Goal: Task Accomplishment & Management: Use online tool/utility

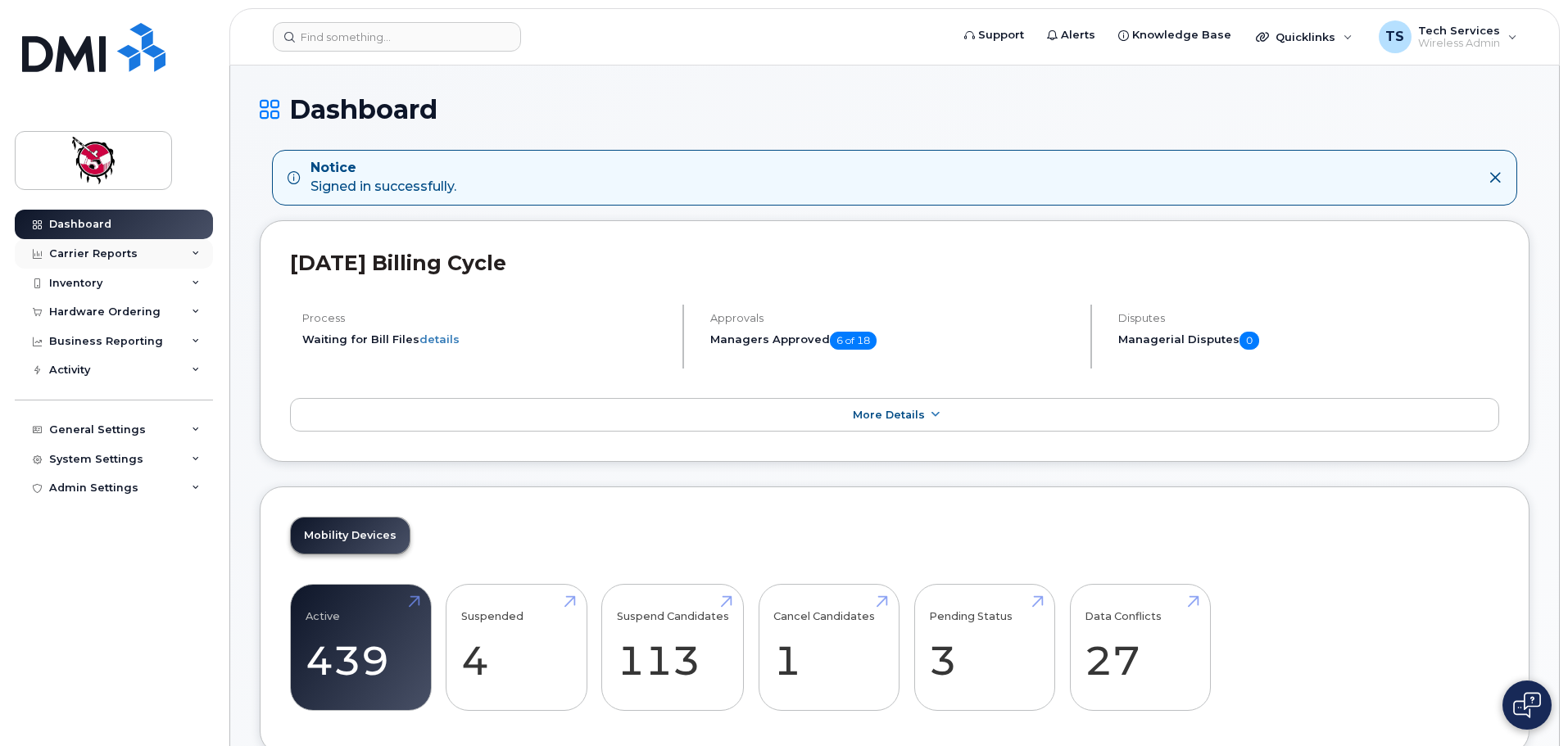
click at [100, 252] on div "Carrier Reports" at bounding box center [93, 254] width 89 height 13
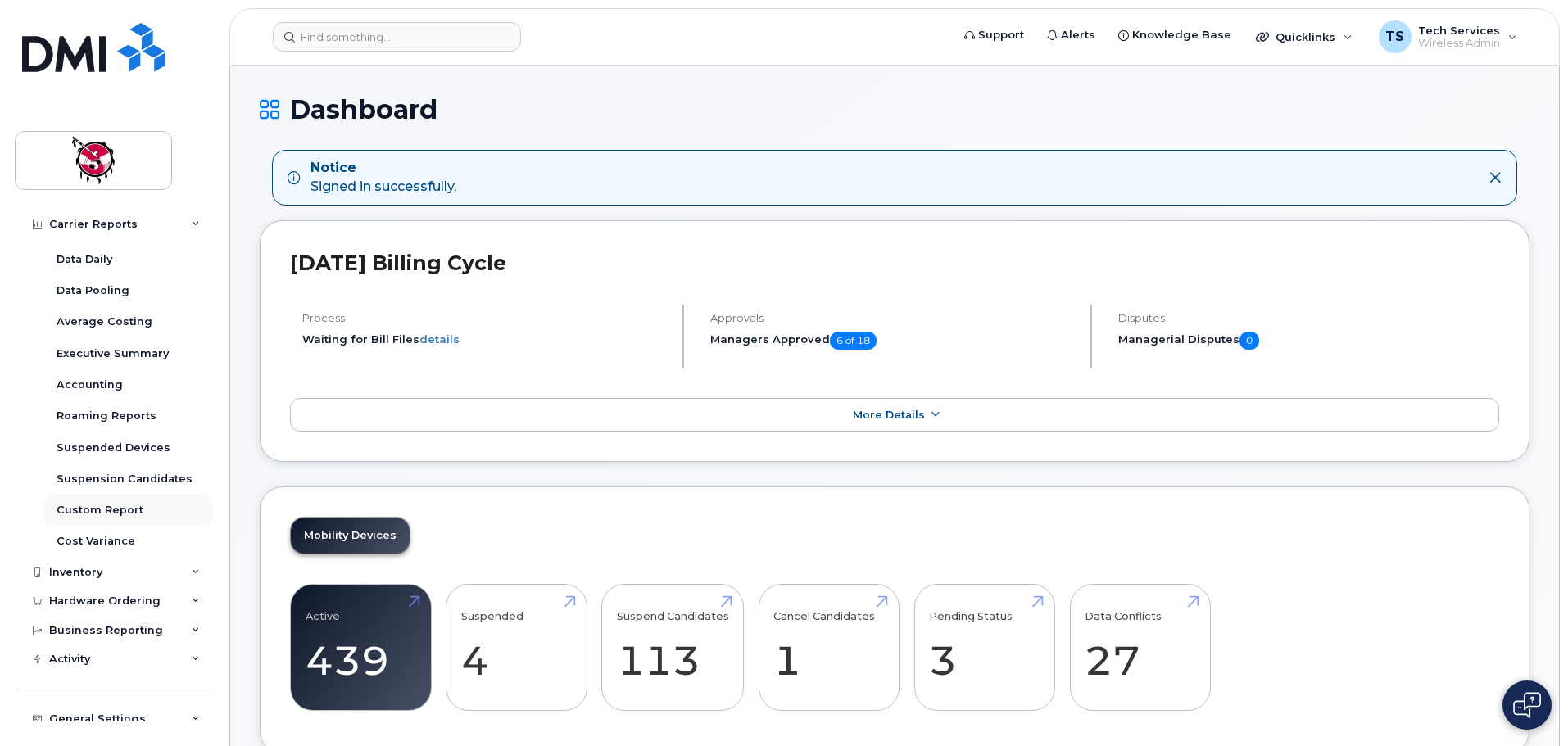
scroll to position [82, 0]
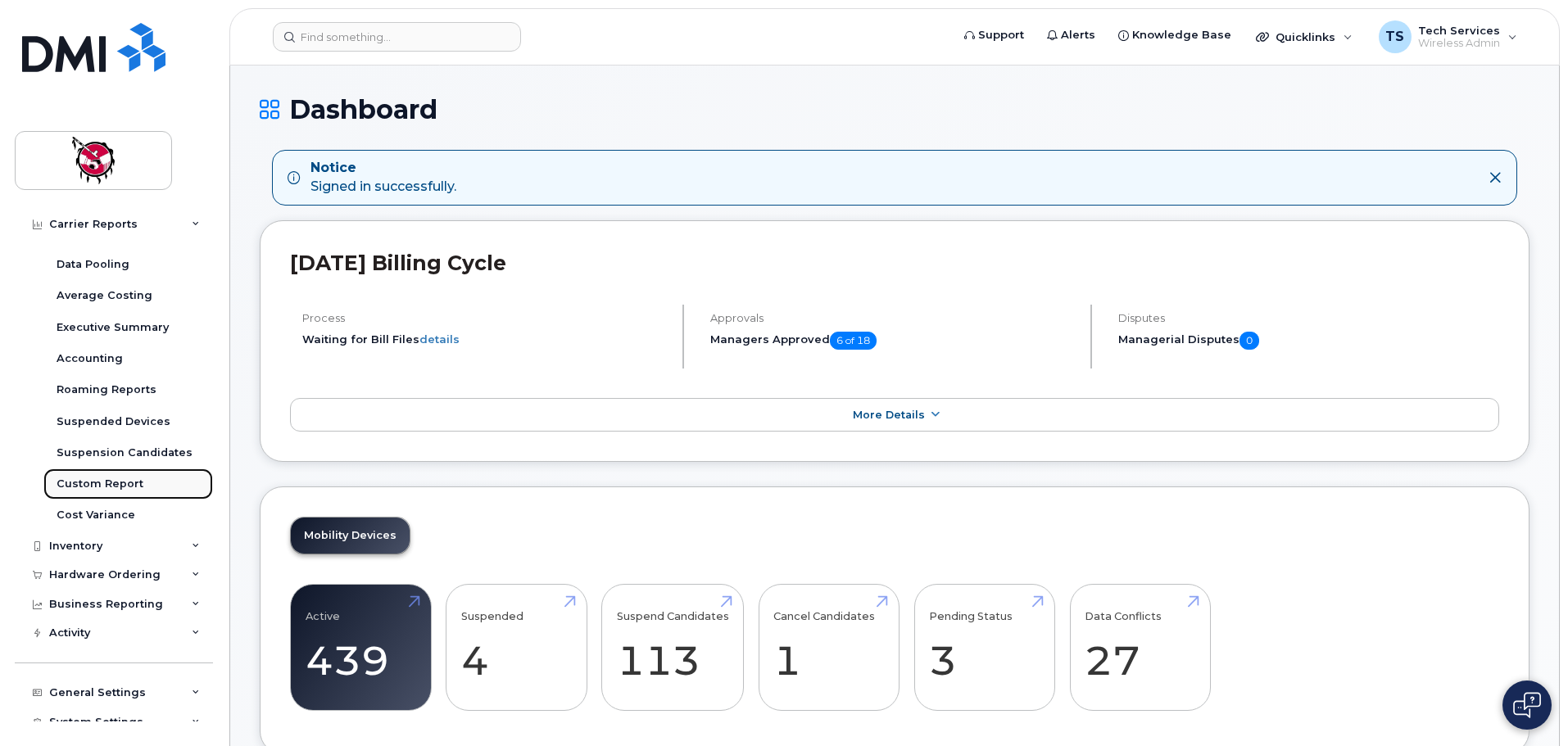
click at [120, 480] on div "Custom Report" at bounding box center [100, 484] width 87 height 15
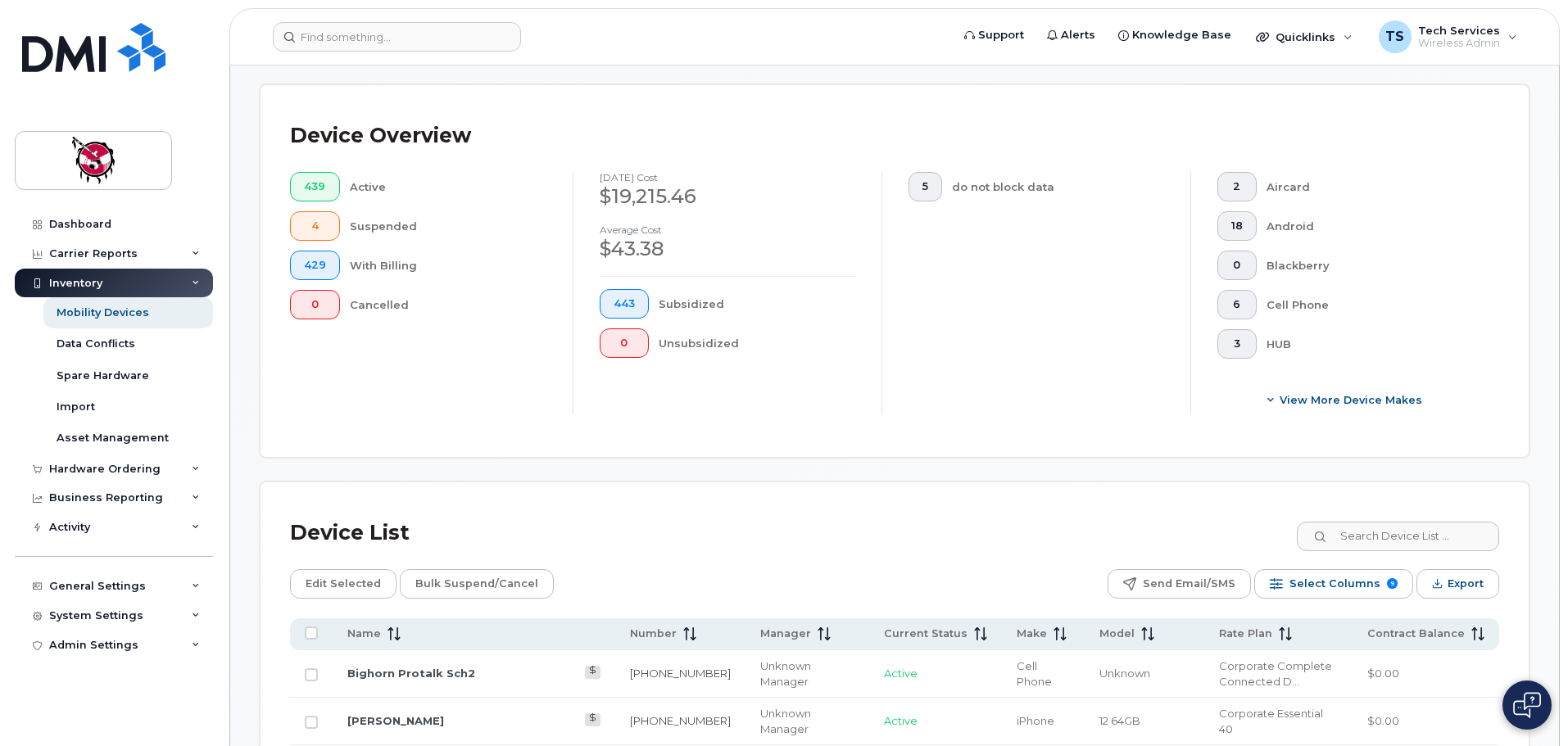
scroll to position [410, 0]
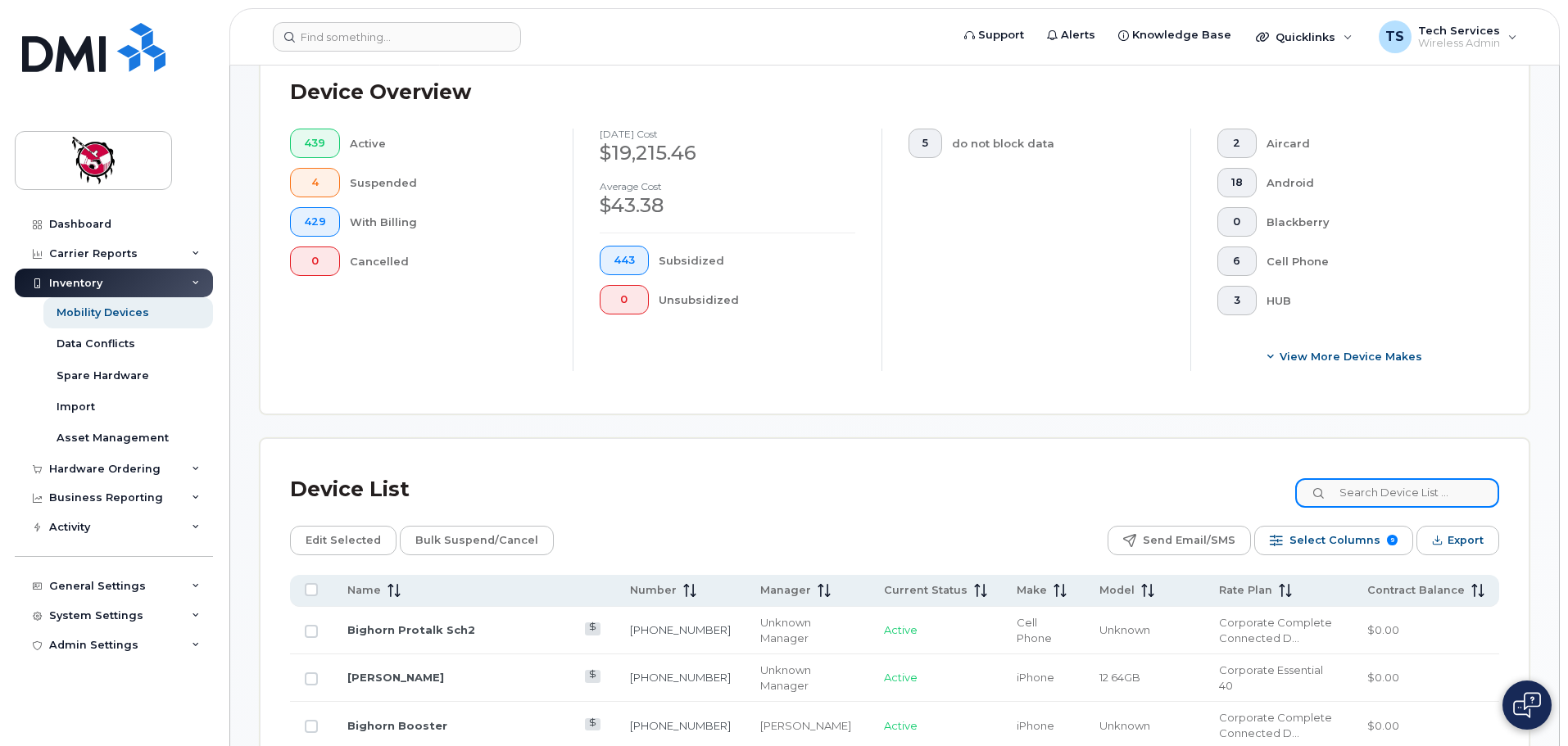
click at [1389, 482] on input at bounding box center [1397, 494] width 204 height 30
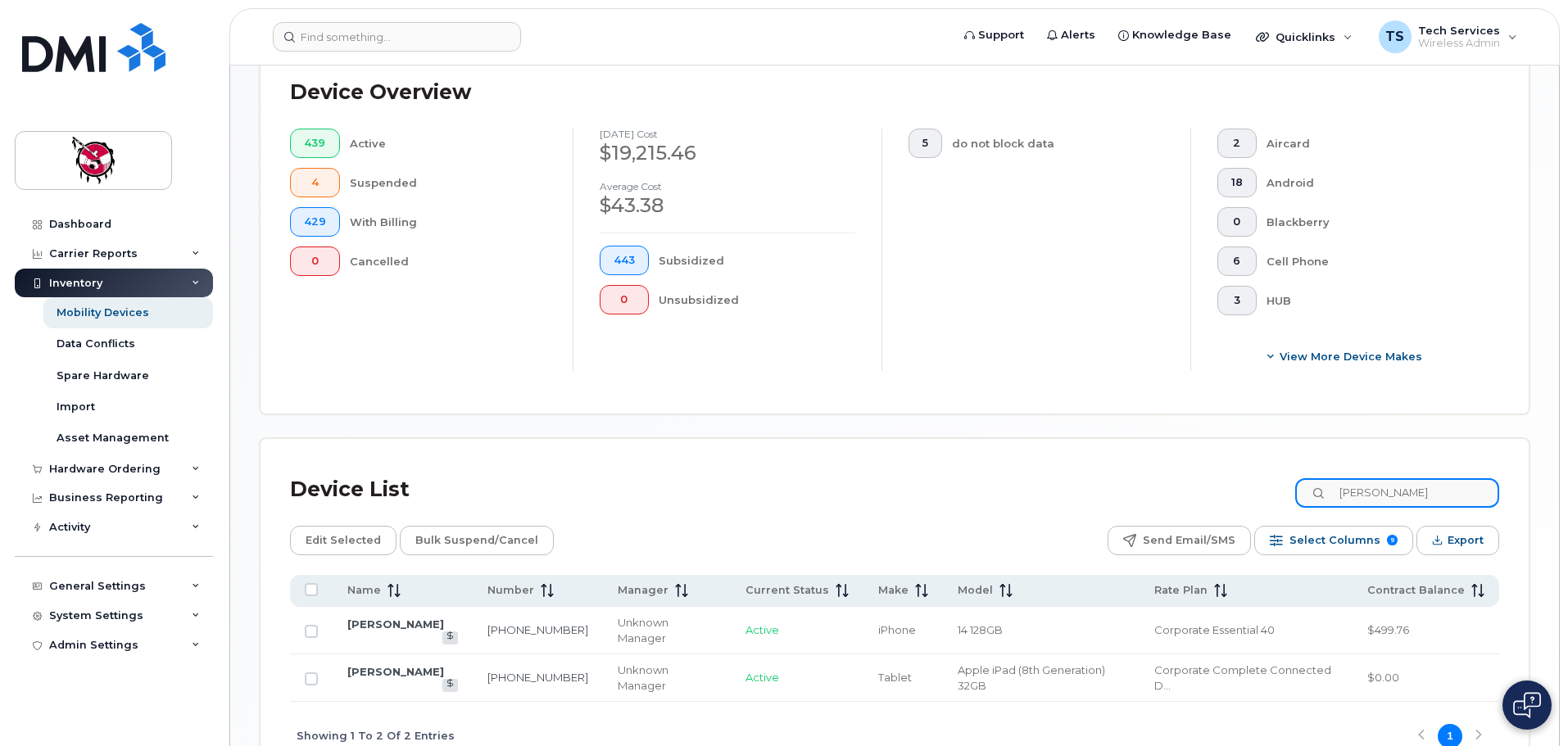
drag, startPoint x: 1403, startPoint y: 482, endPoint x: 1274, endPoint y: 457, distance: 131.4
click at [1325, 479] on input "[PERSON_NAME]" at bounding box center [1397, 494] width 204 height 30
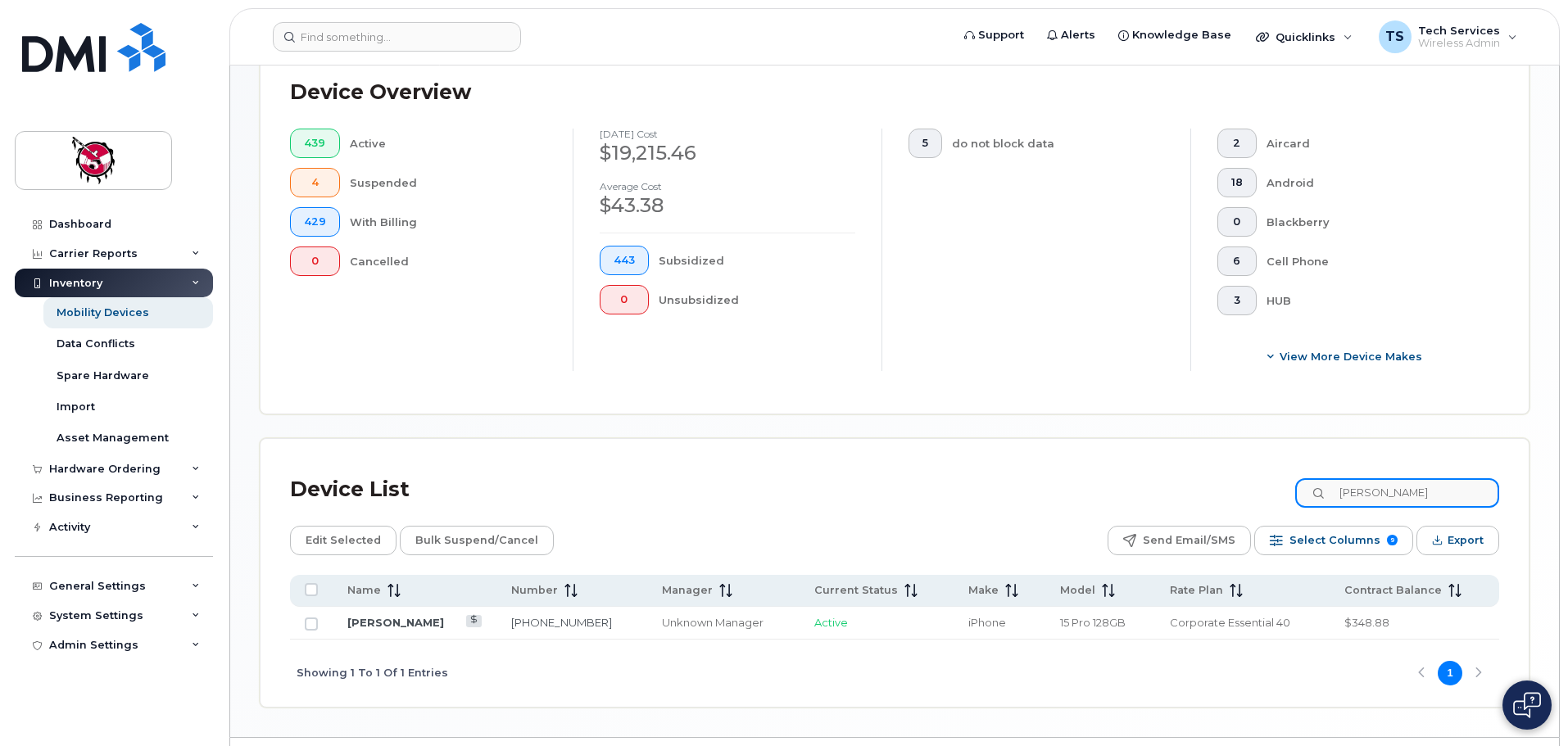
drag, startPoint x: 1409, startPoint y: 479, endPoint x: 1332, endPoint y: 478, distance: 77.0
click at [1334, 479] on div "[PERSON_NAME]" at bounding box center [1397, 494] width 204 height 30
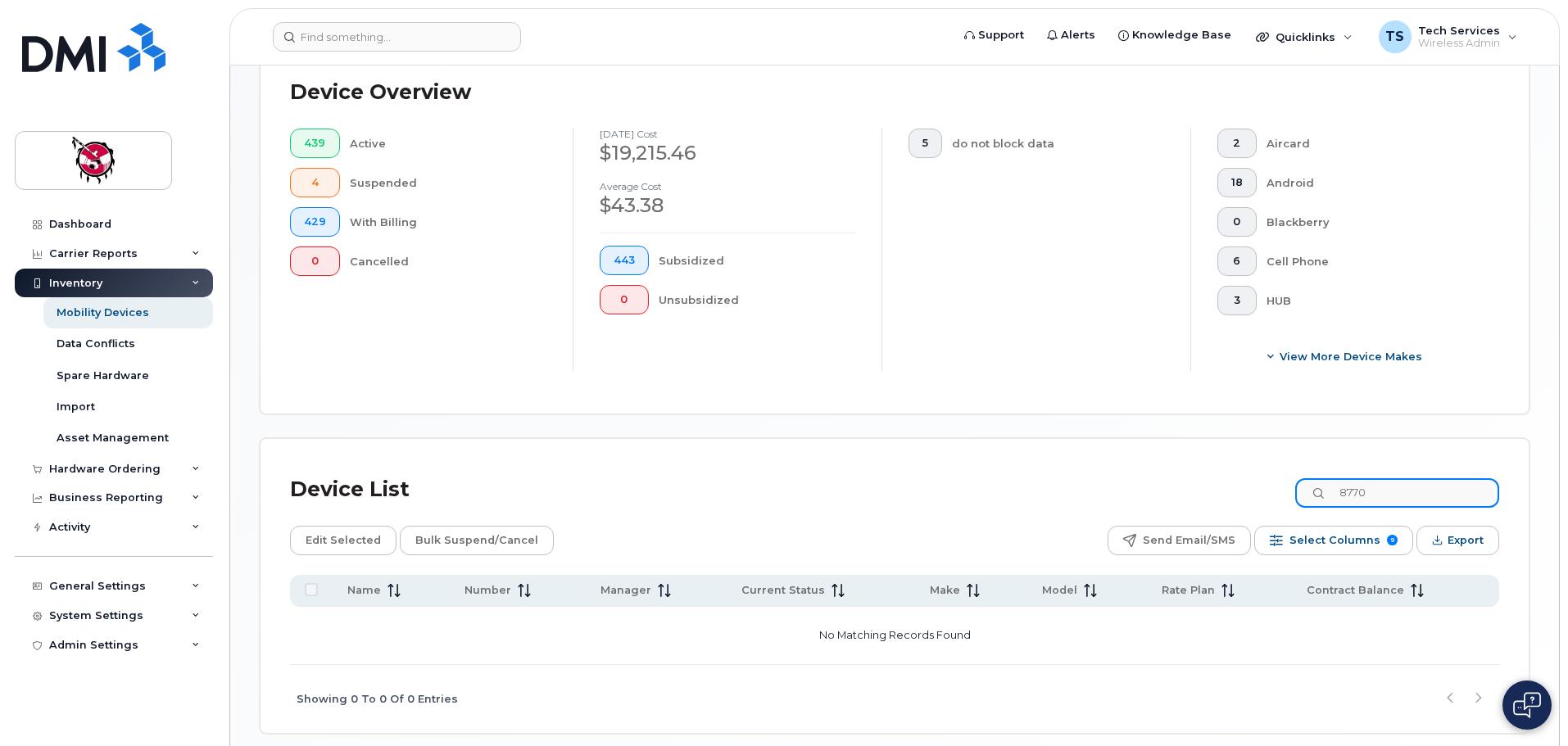
drag, startPoint x: 1390, startPoint y: 479, endPoint x: 1281, endPoint y: 470, distance: 109.4
click at [1283, 470] on div "Device List 8770" at bounding box center [894, 490] width 1209 height 43
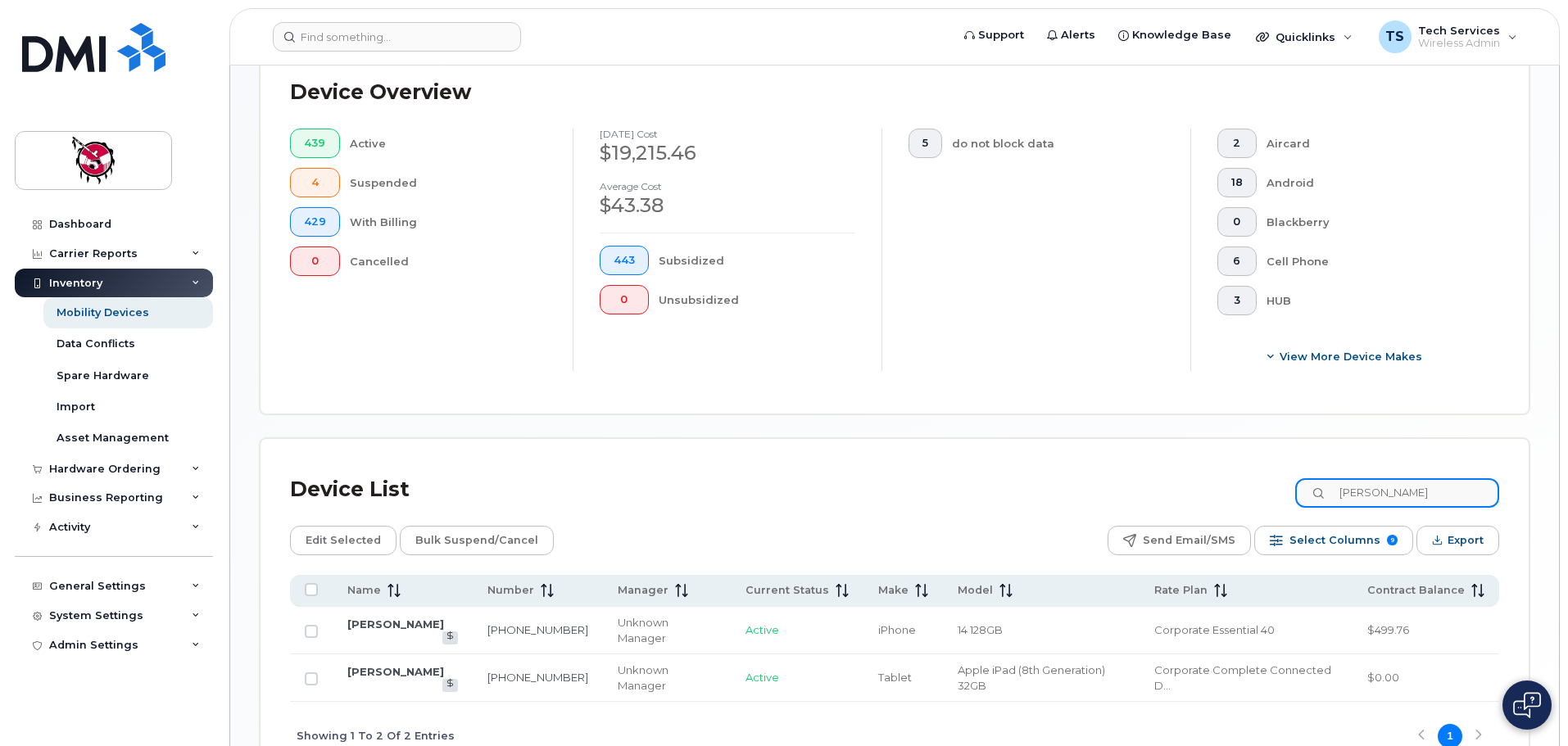
type input "[PERSON_NAME]"
